Goal: Information Seeking & Learning: Learn about a topic

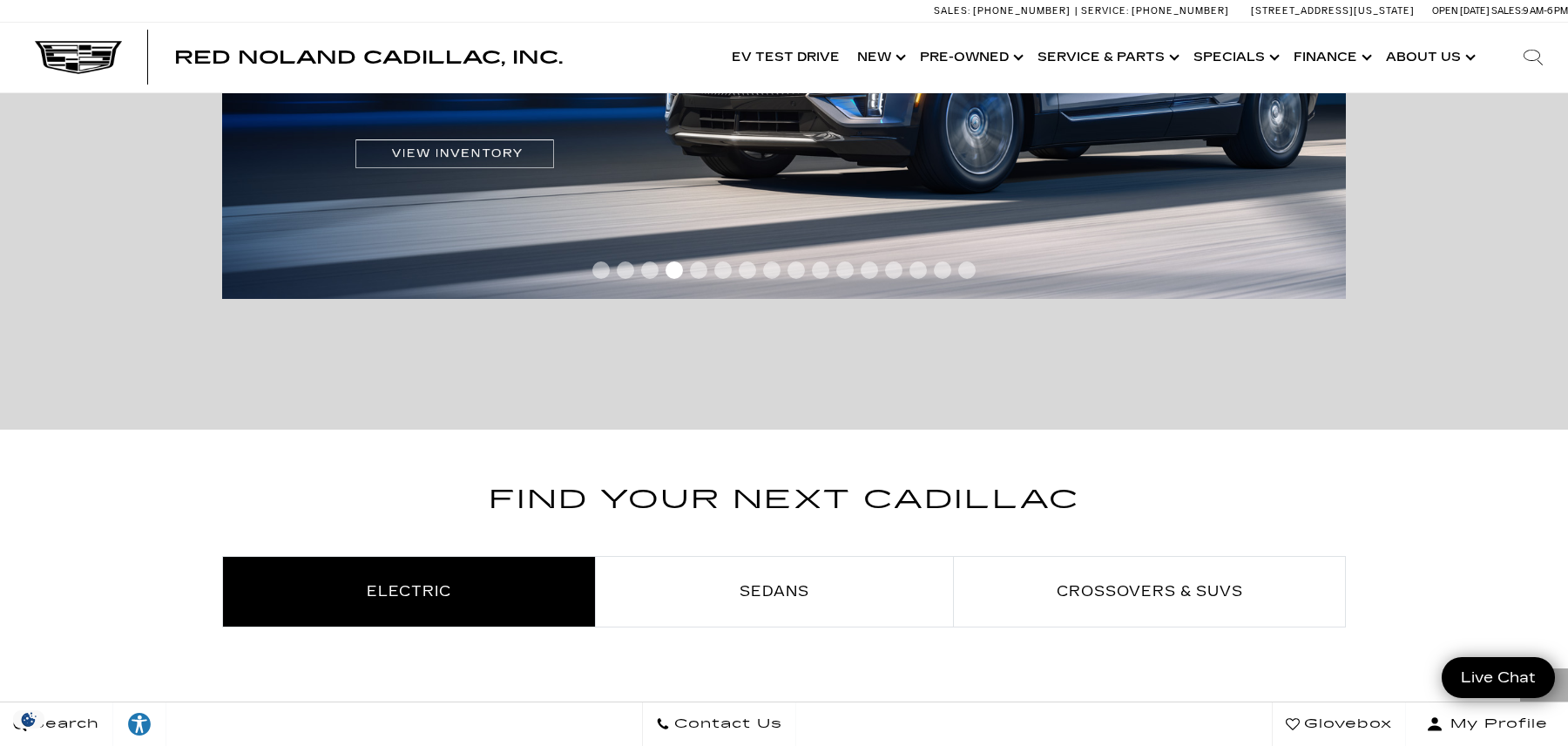
scroll to position [591, 0]
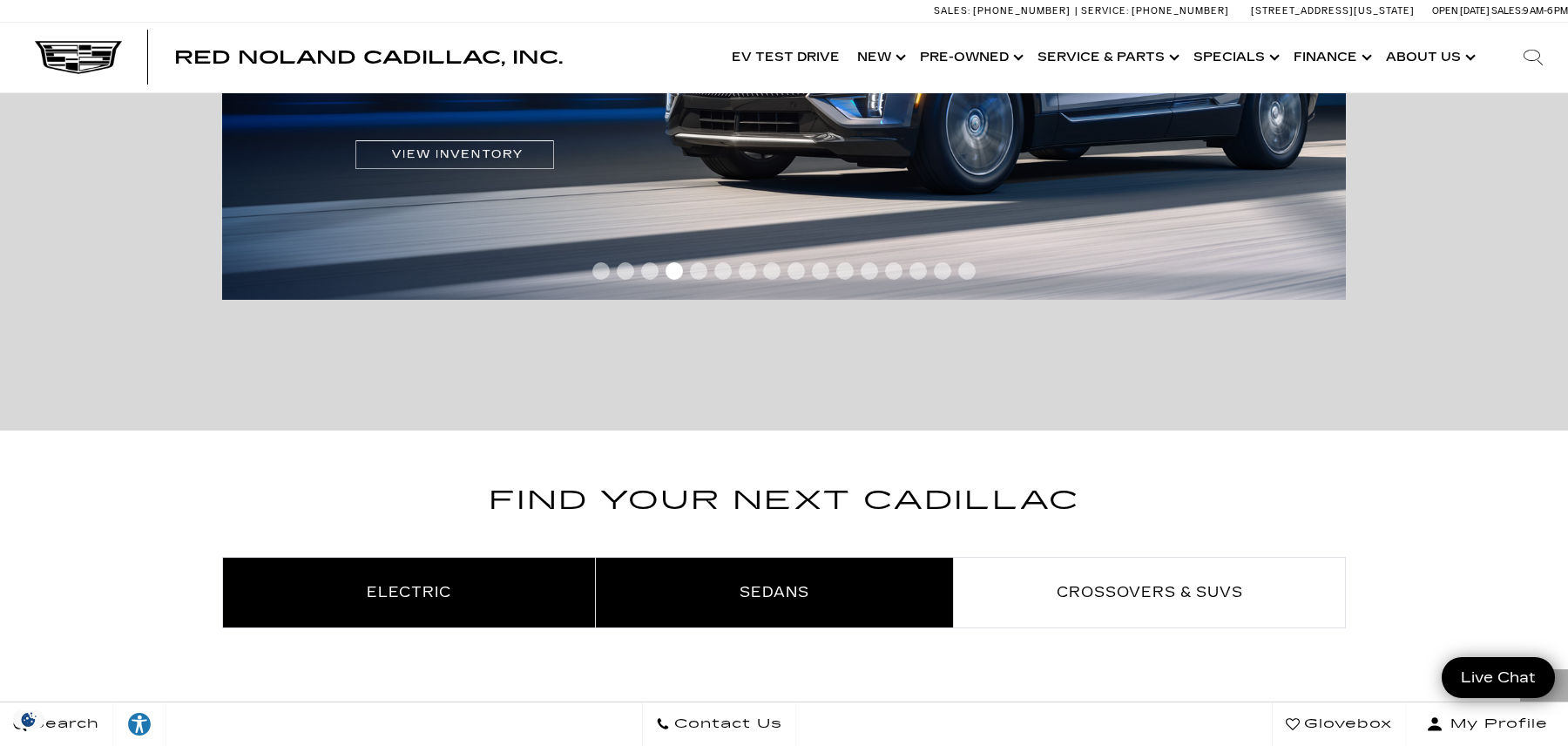
click at [634, 566] on link "Sedans" at bounding box center [775, 592] width 357 height 70
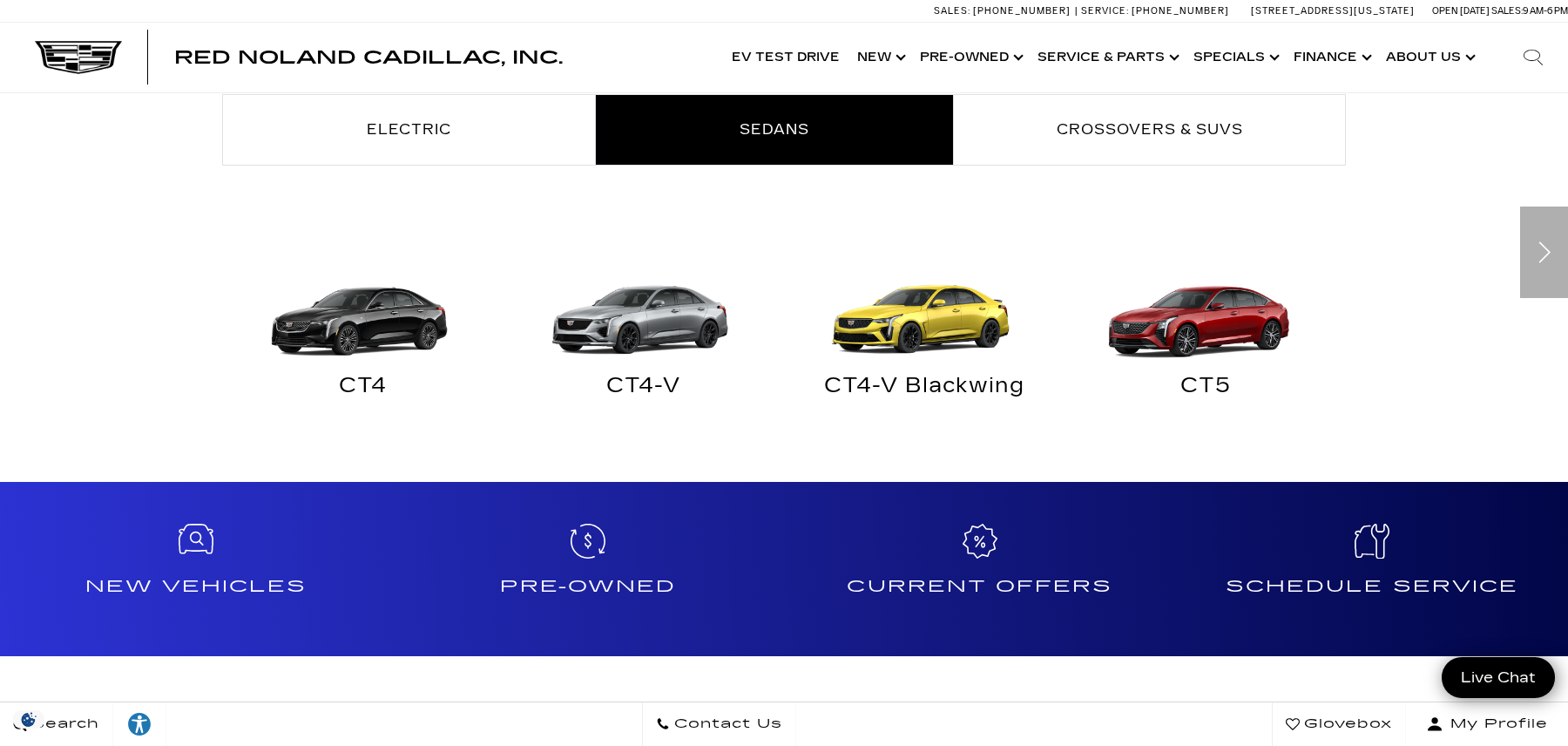
scroll to position [1088, 0]
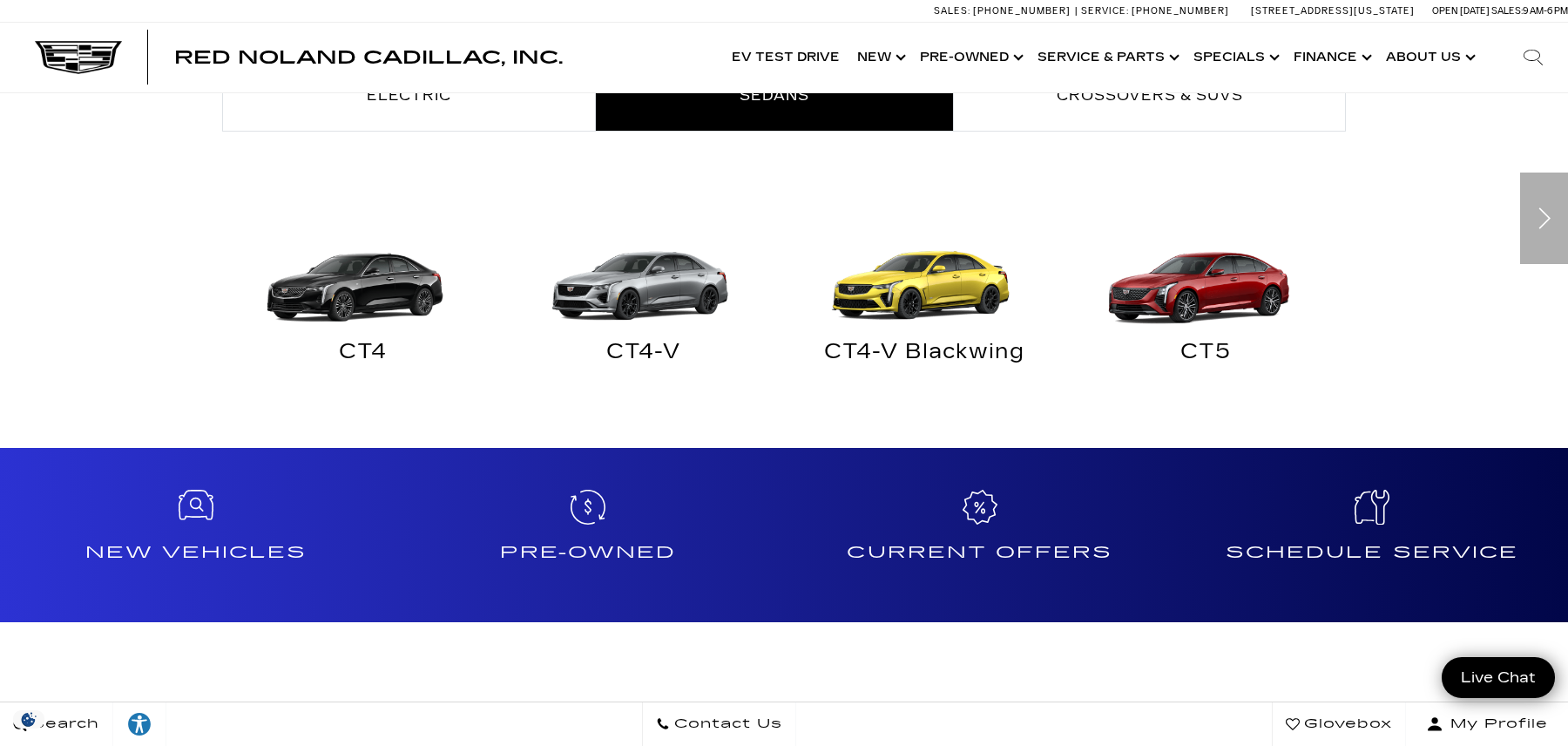
click at [389, 280] on img "Sedans" at bounding box center [358, 264] width 264 height 131
click at [623, 302] on img "Sedans" at bounding box center [639, 264] width 264 height 131
click at [630, 293] on img "Sedans" at bounding box center [639, 264] width 264 height 131
click at [637, 354] on div "CT4-V" at bounding box center [644, 355] width 255 height 23
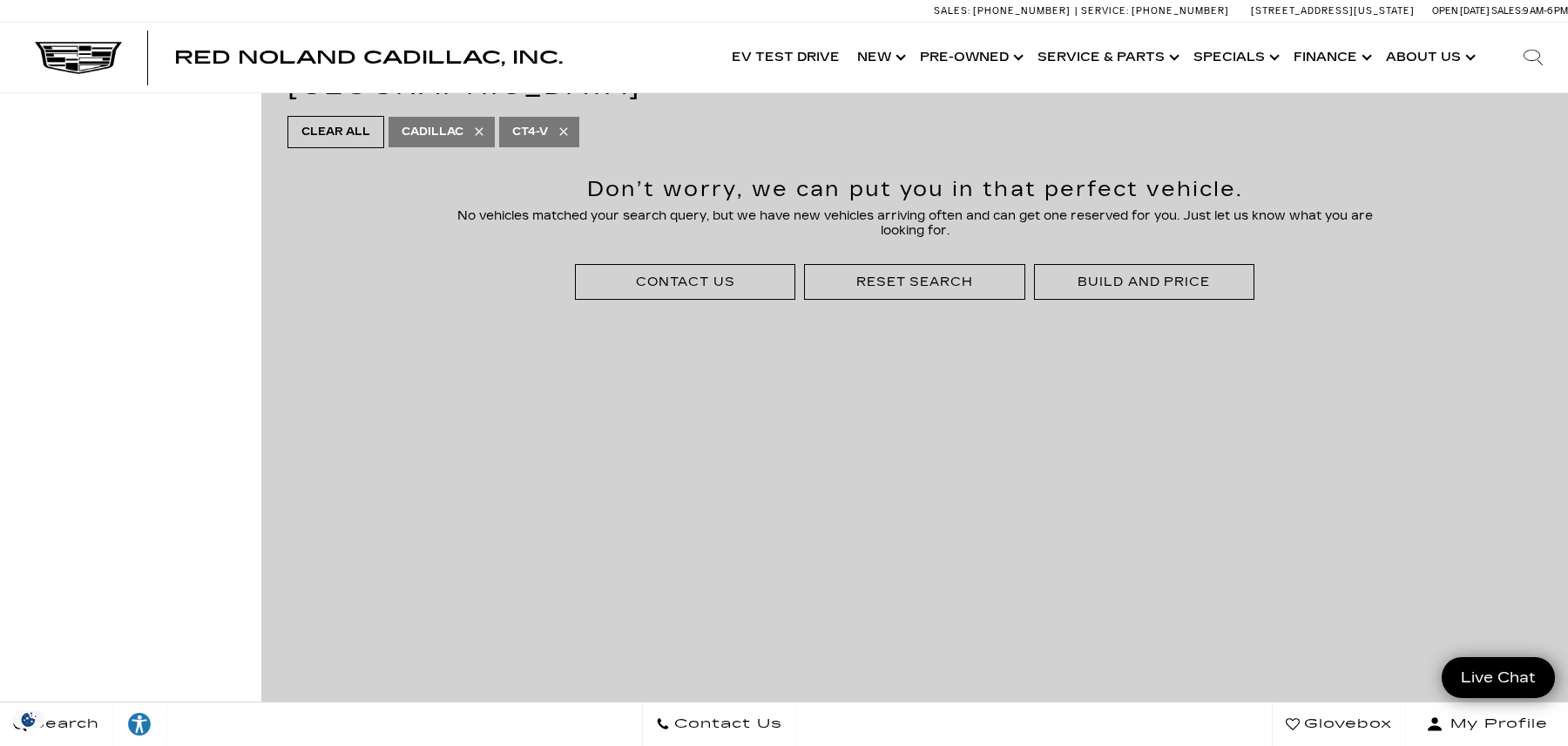
scroll to position [230, 0]
